Goal: Information Seeking & Learning: Learn about a topic

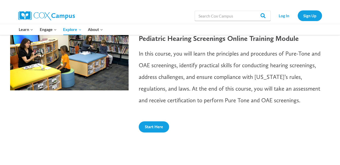
scroll to position [295, 0]
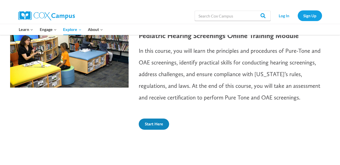
click at [147, 127] on link "Start Here" at bounding box center [154, 123] width 30 height 11
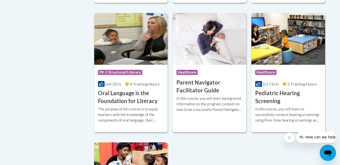
scroll to position [1072, 0]
click at [278, 100] on h3 "Pediatric Hearing Screening" at bounding box center [288, 97] width 66 height 16
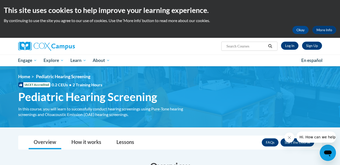
click at [198, 136] on div "Overview How it works Lessons FAQs Enroll" at bounding box center [170, 141] width 296 height 13
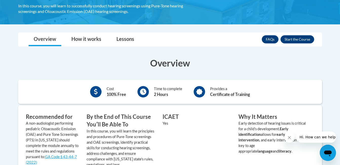
scroll to position [104, 0]
